Goal: Task Accomplishment & Management: Complete application form

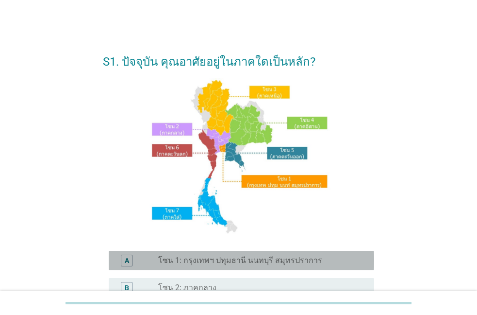
click at [254, 260] on label "โซน 1: กรุงเทพฯ ปทุมธานี นนทบุรี สมุทรปราการ" at bounding box center [240, 260] width 164 height 10
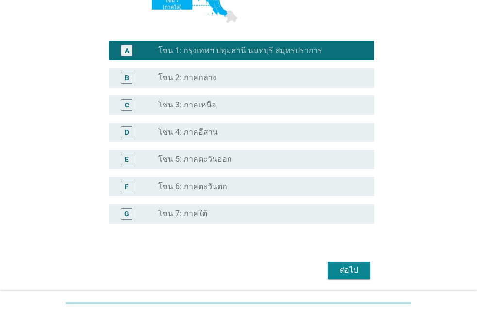
scroll to position [241, 0]
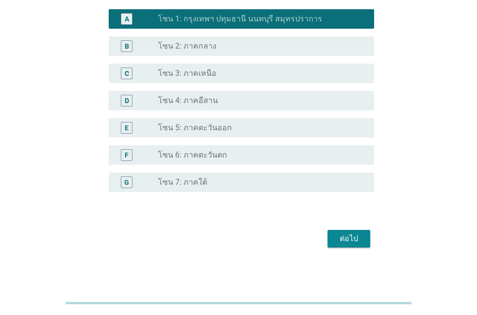
click at [352, 235] on div "ต่อไป" at bounding box center [348, 239] width 27 height 12
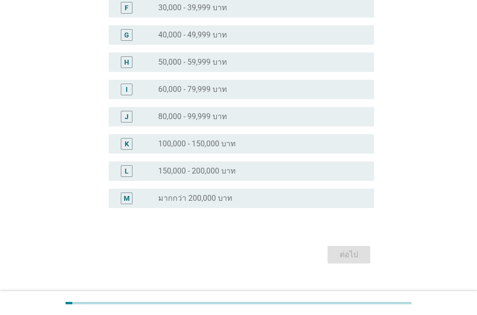
scroll to position [0, 0]
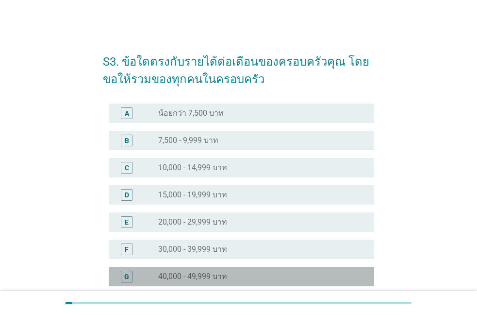
click at [179, 274] on label "40,000 - 49,999 บาท" at bounding box center [192, 276] width 69 height 10
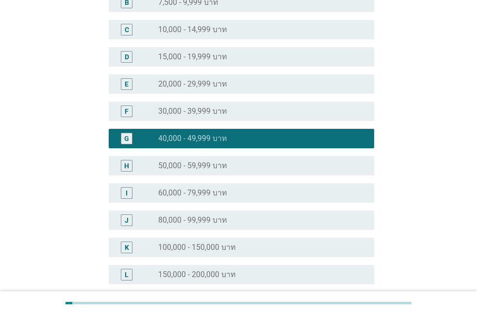
scroll to position [259, 0]
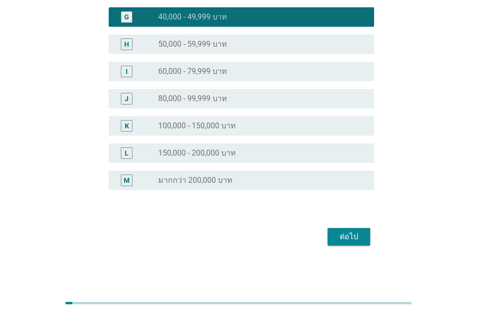
click at [344, 233] on div "ต่อไป" at bounding box center [348, 237] width 27 height 12
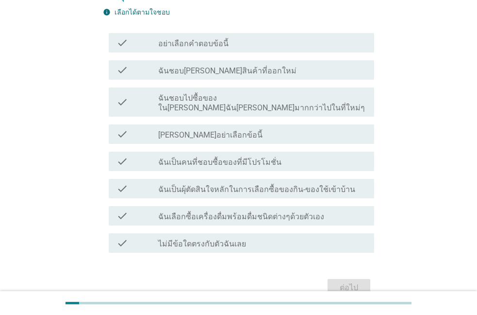
scroll to position [90, 0]
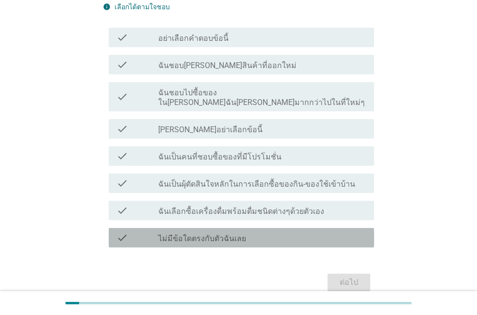
click at [218, 233] on label "ไม่มีข้อใดตรงกับตัวฉันเลย" at bounding box center [202, 238] width 88 height 10
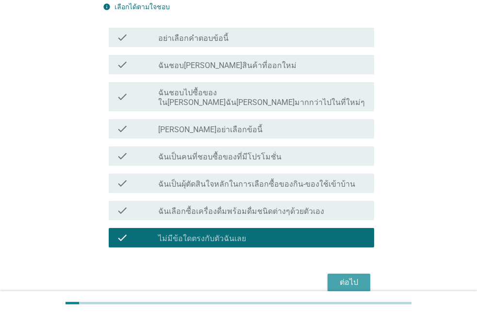
click at [349, 276] on div "ต่อไป" at bounding box center [348, 282] width 27 height 12
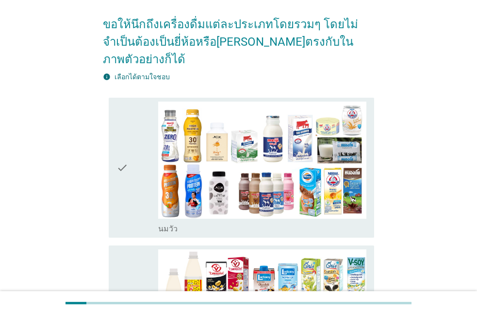
scroll to position [0, 0]
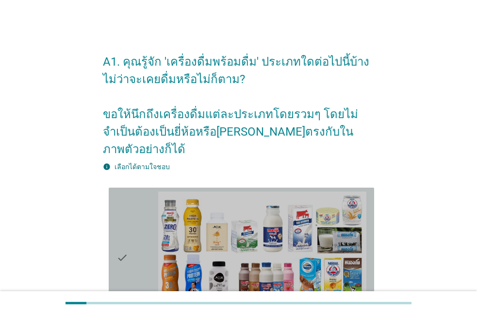
click at [136, 246] on div "check" at bounding box center [138, 257] width 42 height 133
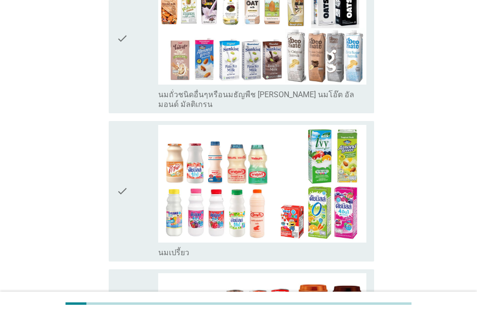
scroll to position [542, 0]
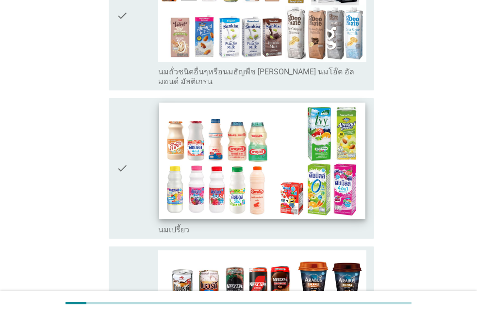
click at [187, 111] on img at bounding box center [262, 160] width 206 height 116
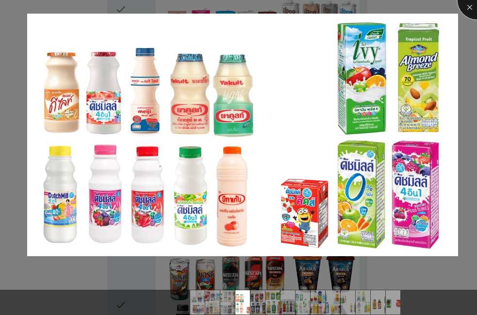
click at [466, 8] on div at bounding box center [477, 0] width 39 height 39
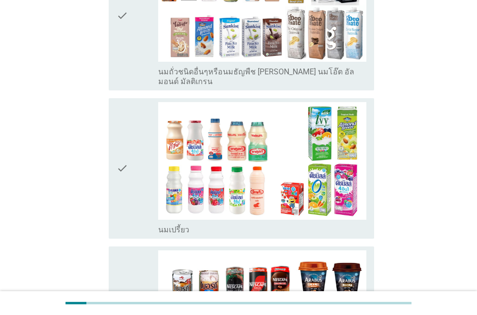
click at [126, 138] on icon "check" at bounding box center [123, 168] width 12 height 133
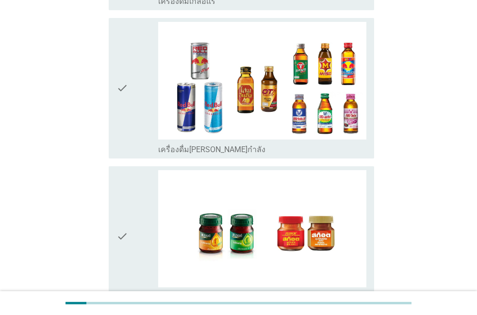
scroll to position [2054, 0]
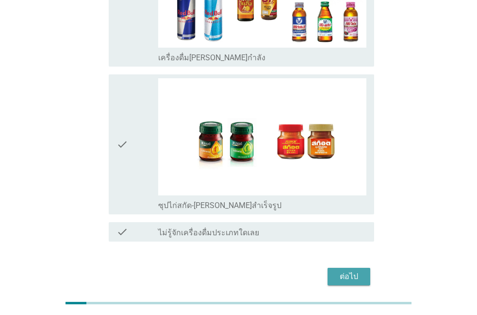
click at [342, 270] on div "ต่อไป" at bounding box center [348, 276] width 27 height 12
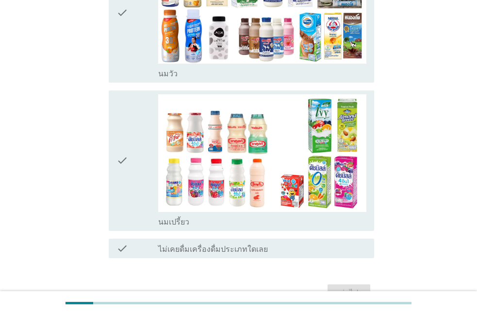
scroll to position [213, 0]
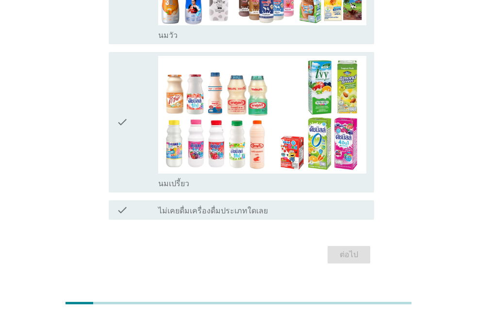
click at [121, 102] on icon "check" at bounding box center [123, 122] width 12 height 133
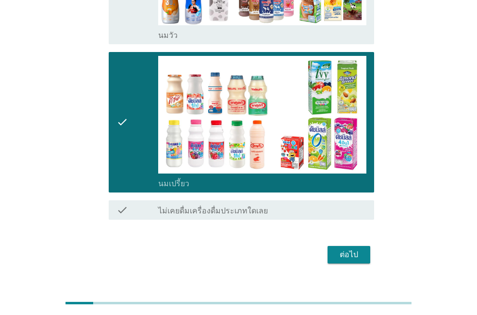
click at [351, 249] on div "ต่อไป" at bounding box center [348, 255] width 27 height 12
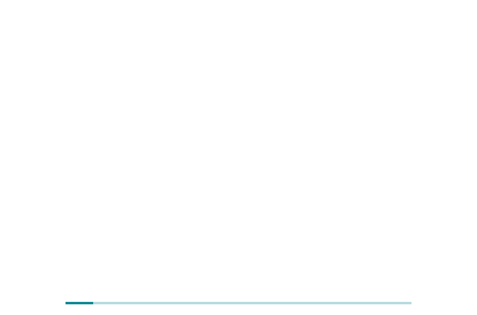
scroll to position [0, 0]
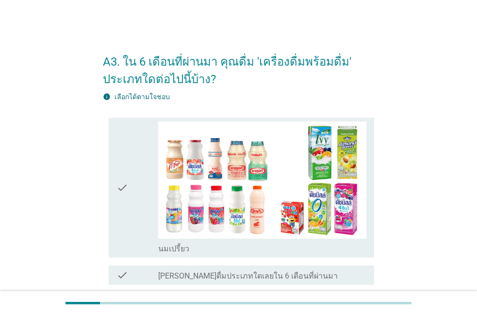
click at [133, 194] on div "check" at bounding box center [138, 187] width 42 height 133
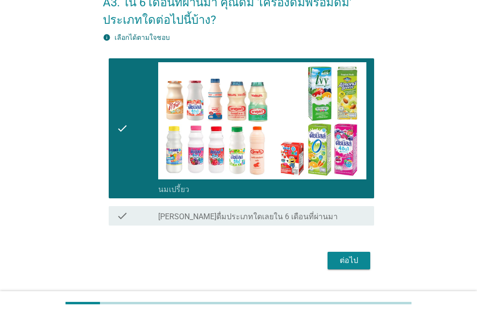
scroll to position [83, 0]
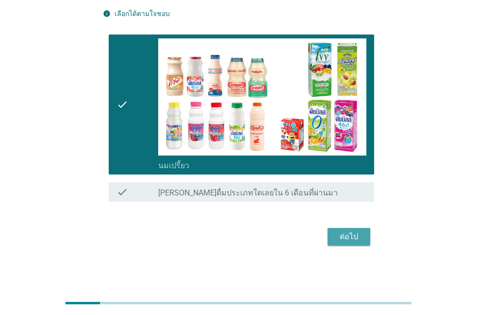
click at [346, 233] on div "ต่อไป" at bounding box center [348, 237] width 27 height 12
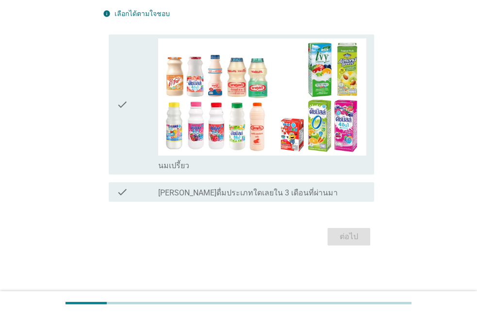
scroll to position [0, 0]
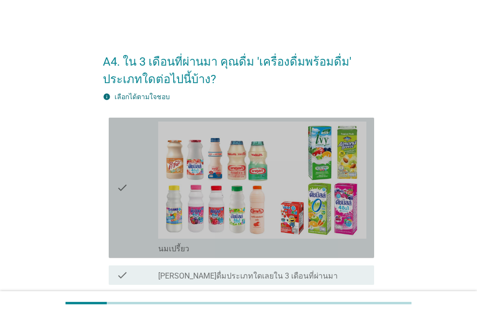
click at [130, 187] on div "check" at bounding box center [138, 187] width 42 height 133
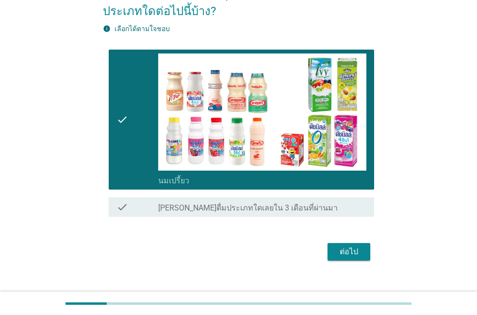
scroll to position [83, 0]
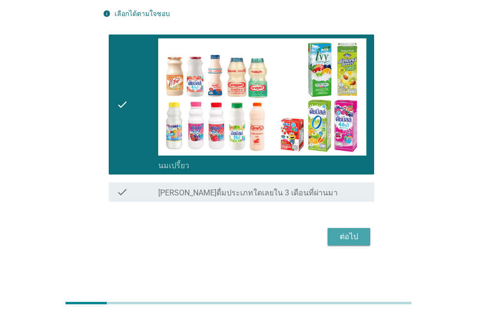
click at [347, 233] on div "ต่อไป" at bounding box center [348, 237] width 27 height 12
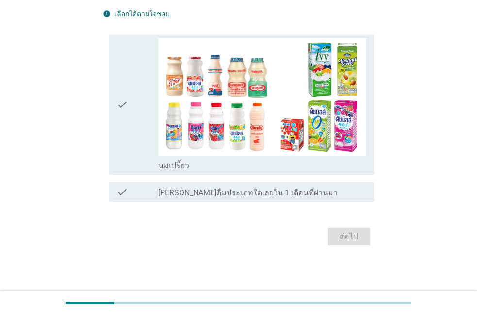
scroll to position [0, 0]
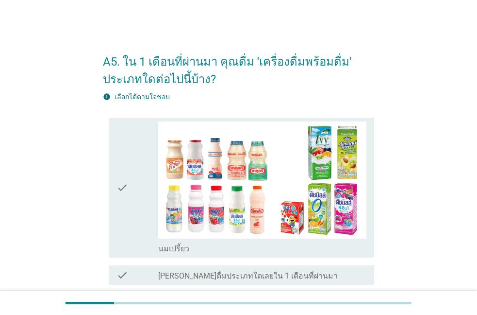
click at [123, 187] on icon "check" at bounding box center [123, 187] width 12 height 133
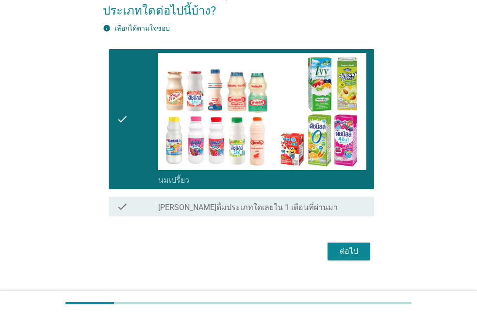
scroll to position [83, 0]
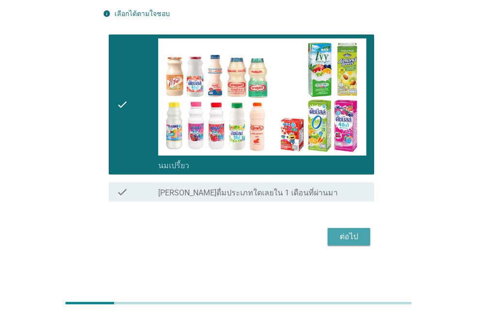
click at [354, 231] on div "ต่อไป" at bounding box center [348, 237] width 27 height 12
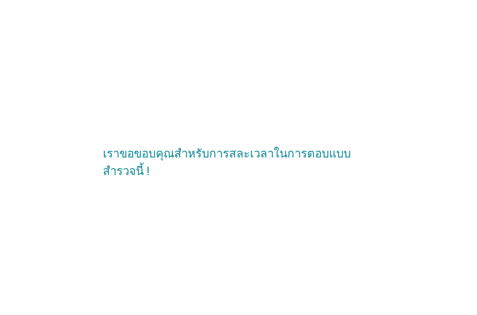
scroll to position [0, 0]
